Goal: Transaction & Acquisition: Subscribe to service/newsletter

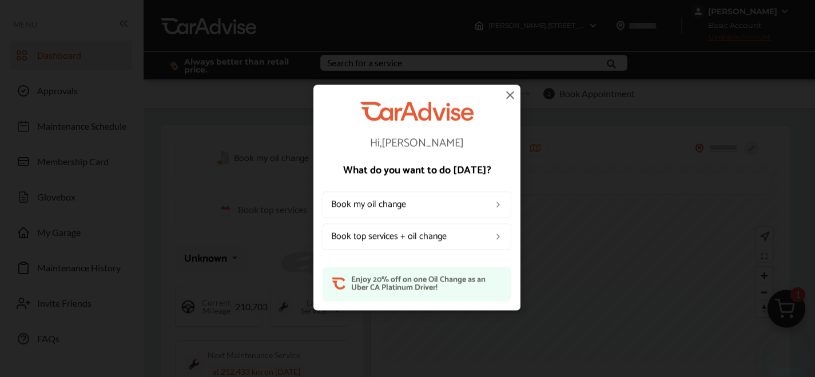
click at [518, 89] on div "Hi, [PERSON_NAME] What do you want to do [DATE]? Book my oil change Book top se…" at bounding box center [416, 198] width 207 height 226
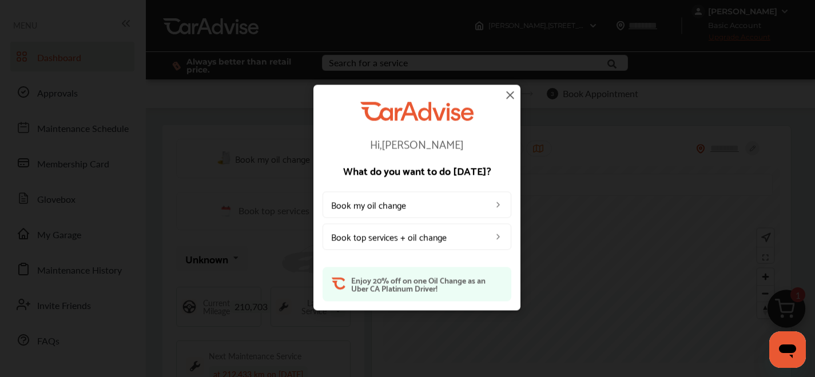
click at [515, 93] on img at bounding box center [510, 95] width 14 height 14
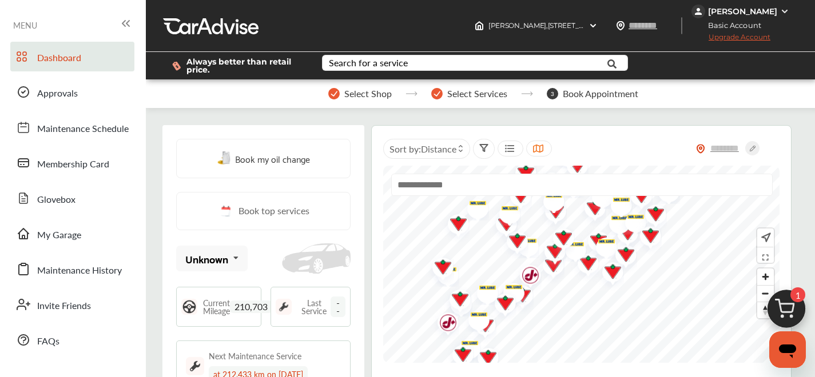
click at [724, 43] on div "Always better than retail price. Search for a service Search for... All Common …" at bounding box center [480, 66] width 635 height 46
click at [721, 39] on span "Upgrade Account" at bounding box center [730, 40] width 79 height 14
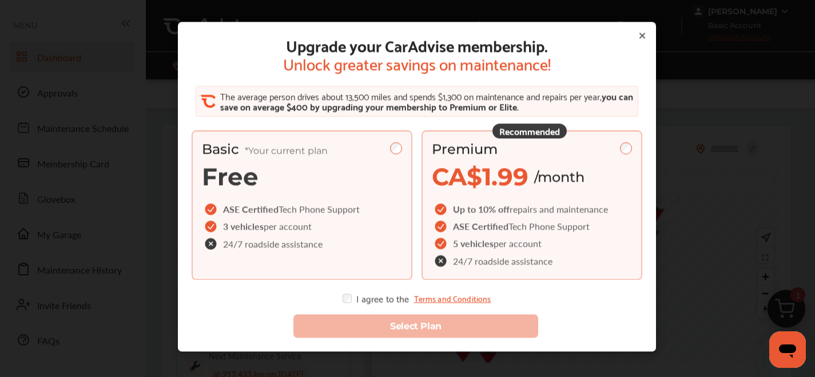
click at [610, 150] on div "Premium" at bounding box center [532, 149] width 200 height 17
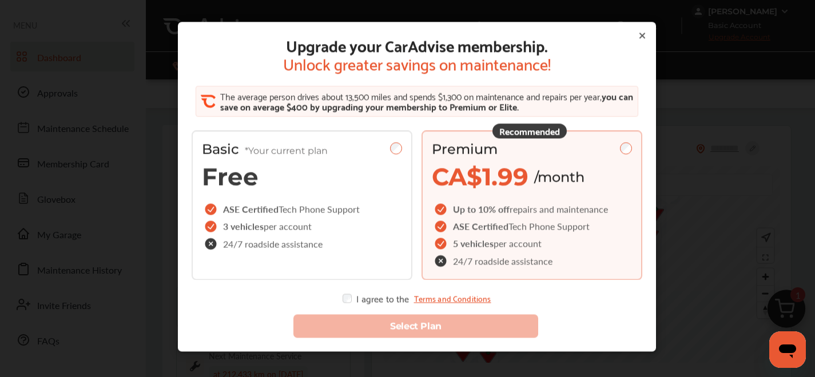
click at [331, 304] on div "Select Plan" at bounding box center [416, 321] width 469 height 53
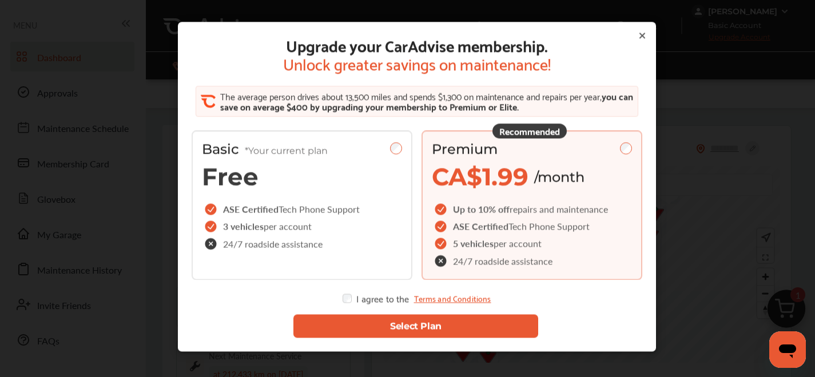
click at [353, 344] on div "Select Plan" at bounding box center [416, 321] width 469 height 53
click at [355, 331] on button "Select Plan" at bounding box center [415, 326] width 245 height 23
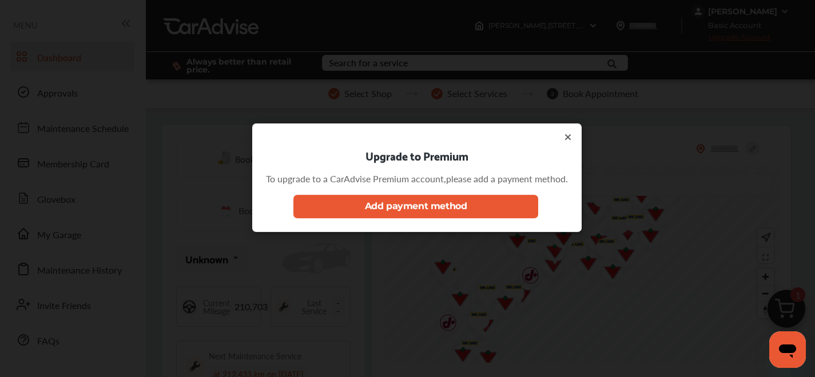
click at [429, 203] on button "Add payment method" at bounding box center [415, 206] width 245 height 23
